Goal: Task Accomplishment & Management: Manage account settings

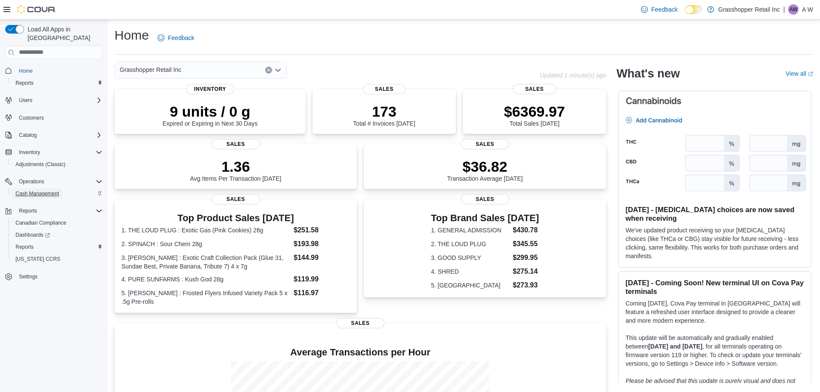
click at [55, 190] on span "Cash Management" at bounding box center [36, 193] width 43 height 7
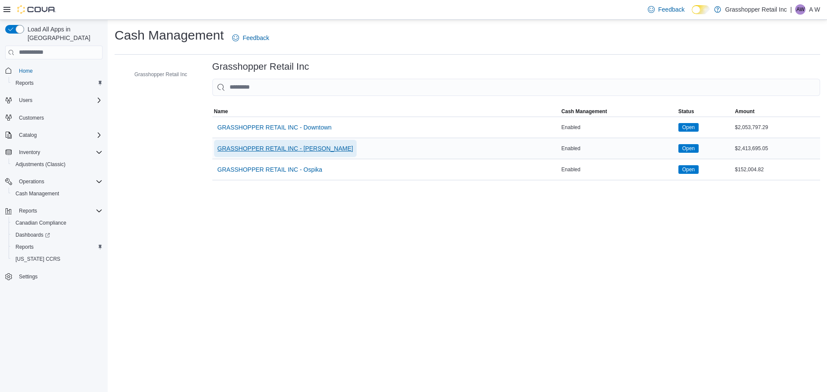
click at [307, 147] on span "GRASSHOPPER RETAIL INC - [PERSON_NAME]" at bounding box center [285, 148] width 136 height 9
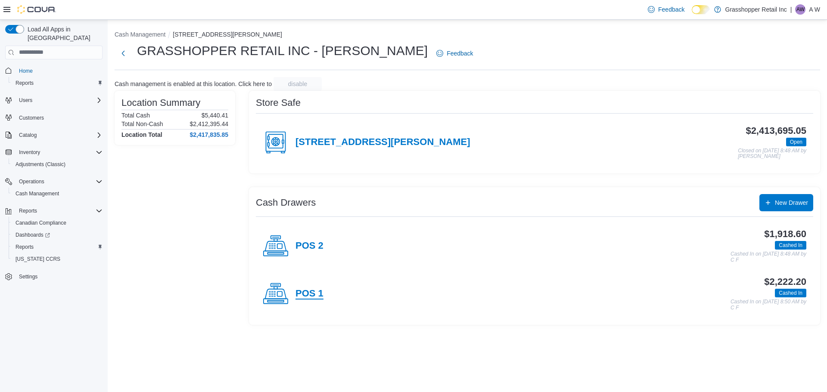
click at [308, 294] on h4 "POS 1" at bounding box center [309, 293] width 28 height 11
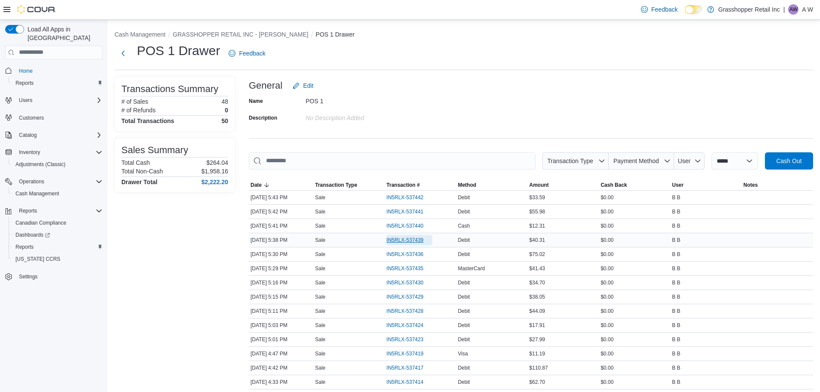
click at [408, 238] on span "IN5RLX-537439" at bounding box center [405, 240] width 37 height 7
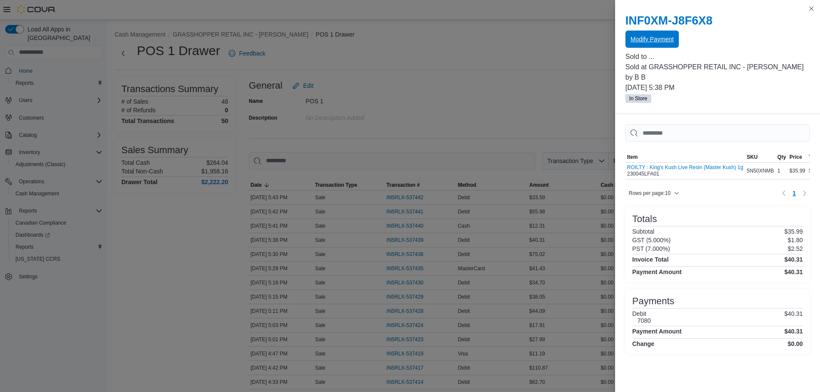
click at [645, 41] on span "Modify Payment" at bounding box center [652, 39] width 43 height 9
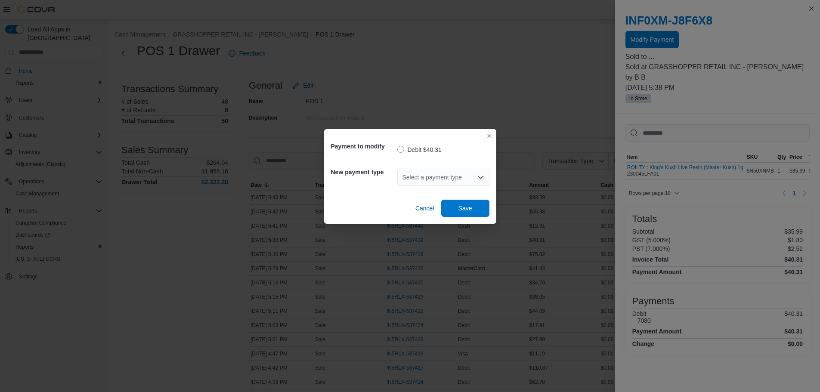
click at [451, 175] on div "Select a payment type" at bounding box center [443, 177] width 92 height 17
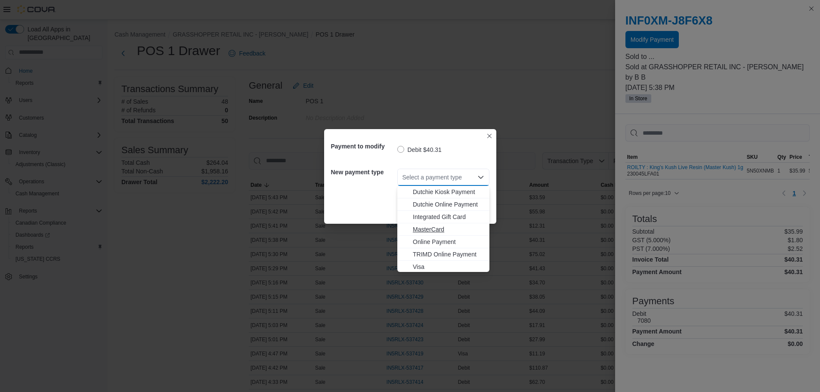
scroll to position [64, 0]
drag, startPoint x: 435, startPoint y: 231, endPoint x: 437, endPoint y: 223, distance: 7.5
click at [435, 230] on span "MasterCard" at bounding box center [448, 228] width 71 height 9
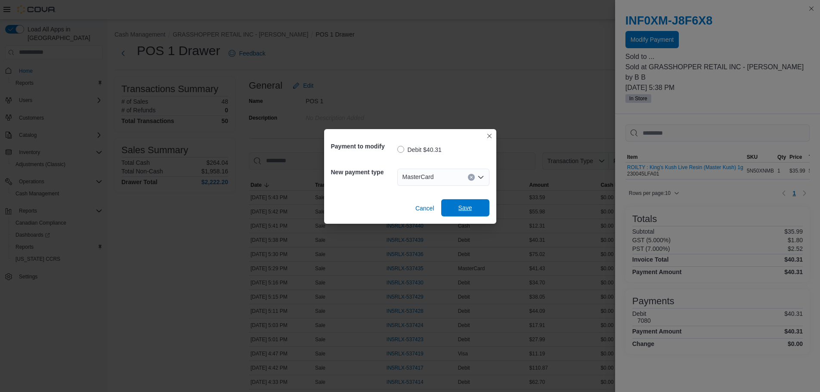
click at [462, 204] on span "Save" at bounding box center [466, 208] width 14 height 9
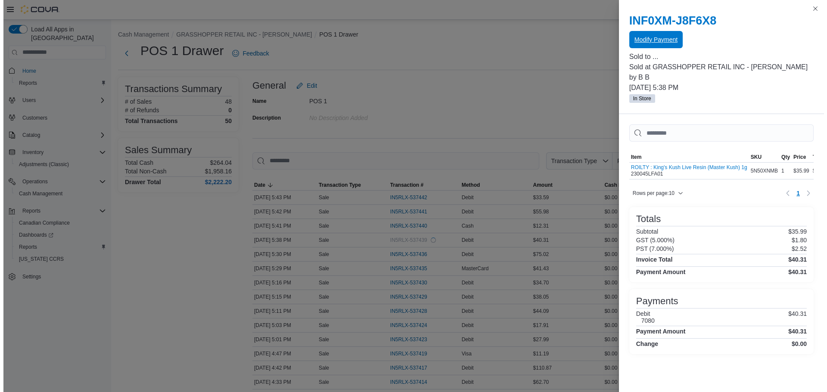
scroll to position [0, 0]
